Goal: Task Accomplishment & Management: Use online tool/utility

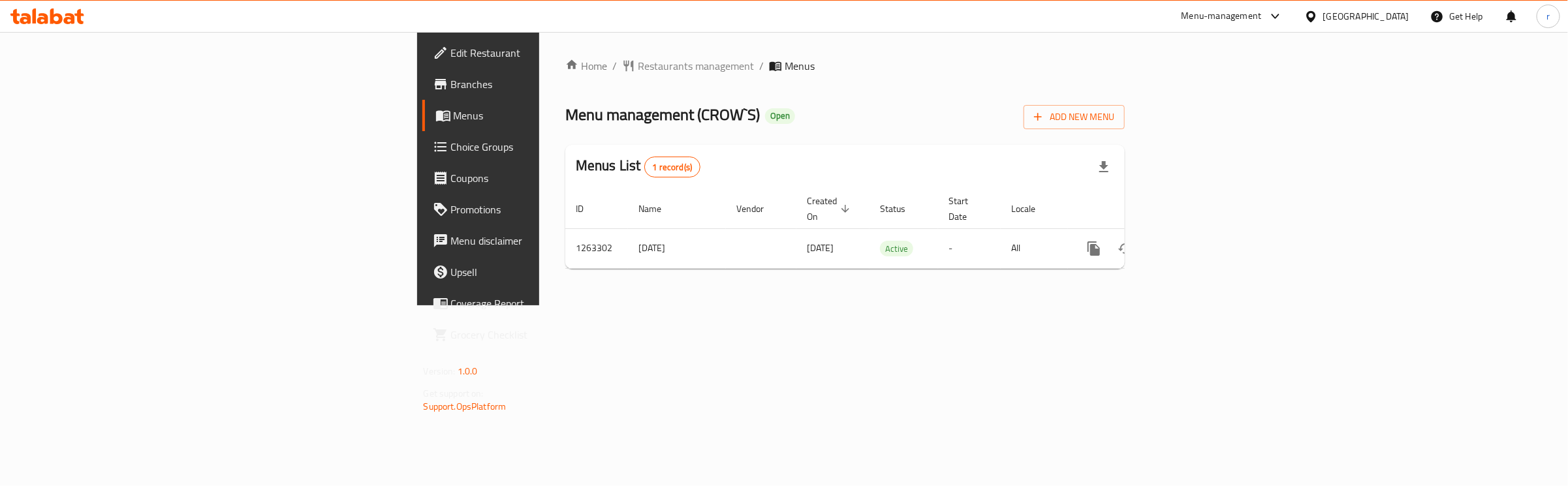
click at [451, 142] on span "Choice Groups" at bounding box center [559, 147] width 217 height 15
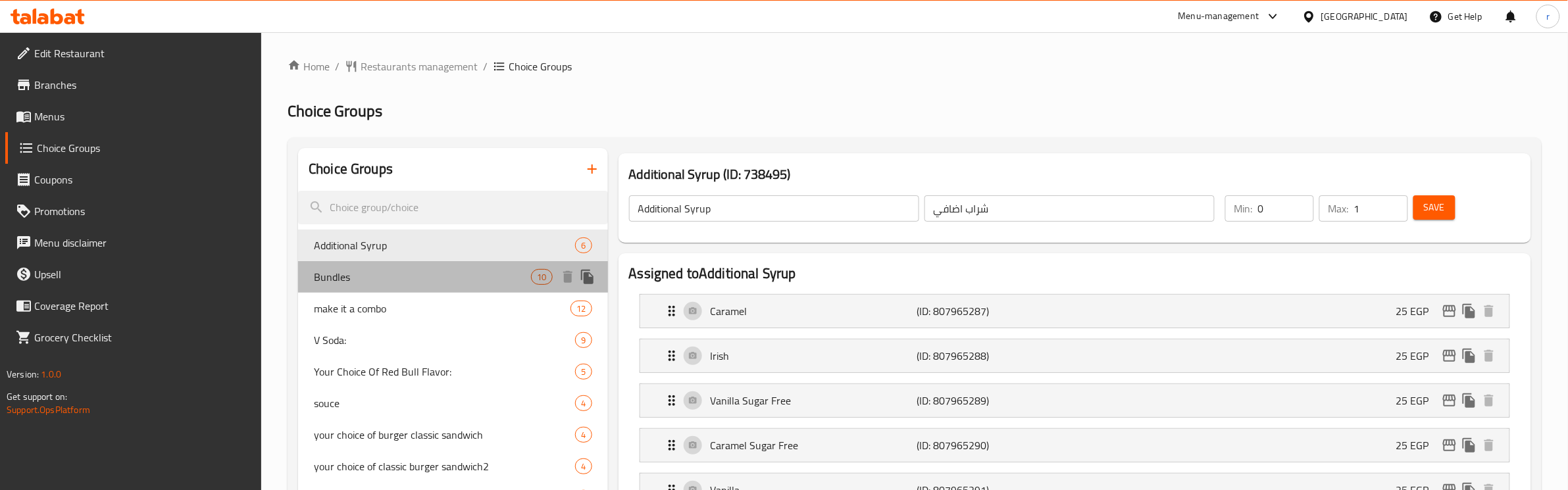
click at [380, 274] on span "Bundles" at bounding box center [422, 277] width 217 height 15
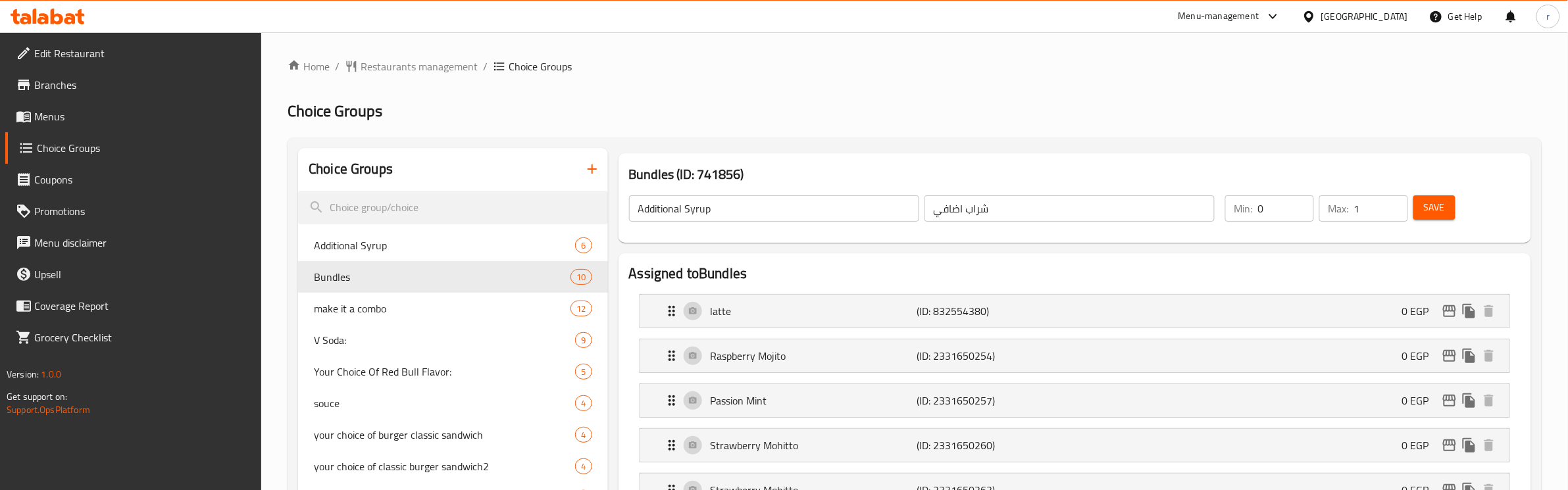
type input "Bundles"
type input "بندلز"
type input "1"
click at [406, 70] on span "Restaurants management" at bounding box center [419, 66] width 117 height 15
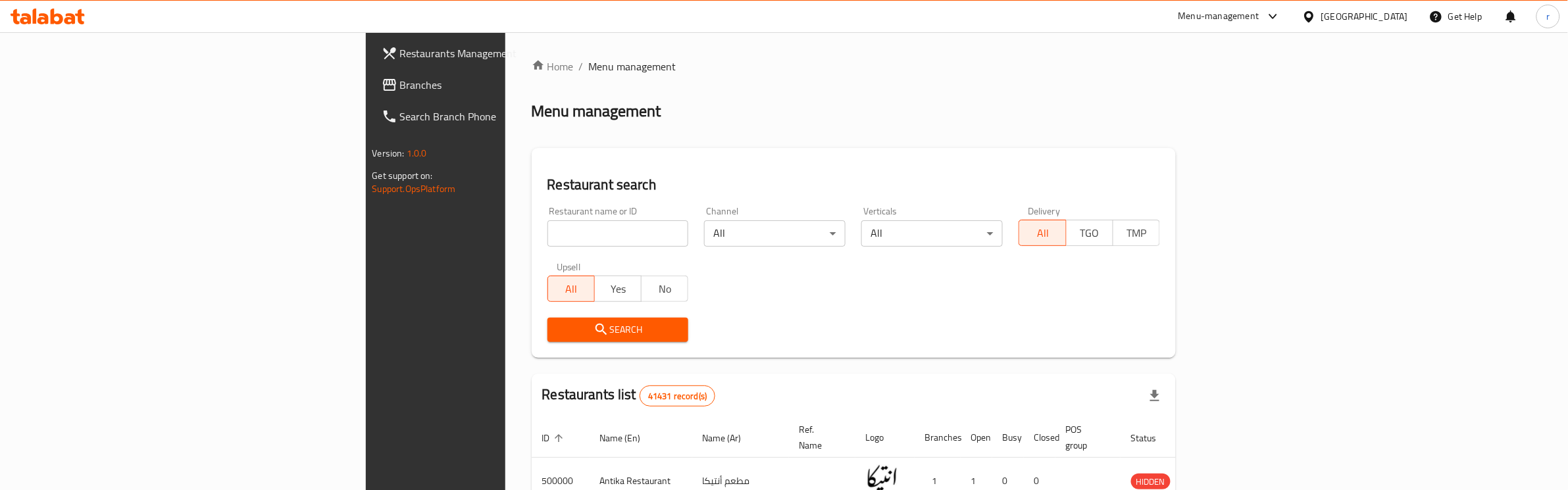
click at [400, 89] on span "Branches" at bounding box center [508, 84] width 217 height 15
